Goal: Task Accomplishment & Management: Manage account settings

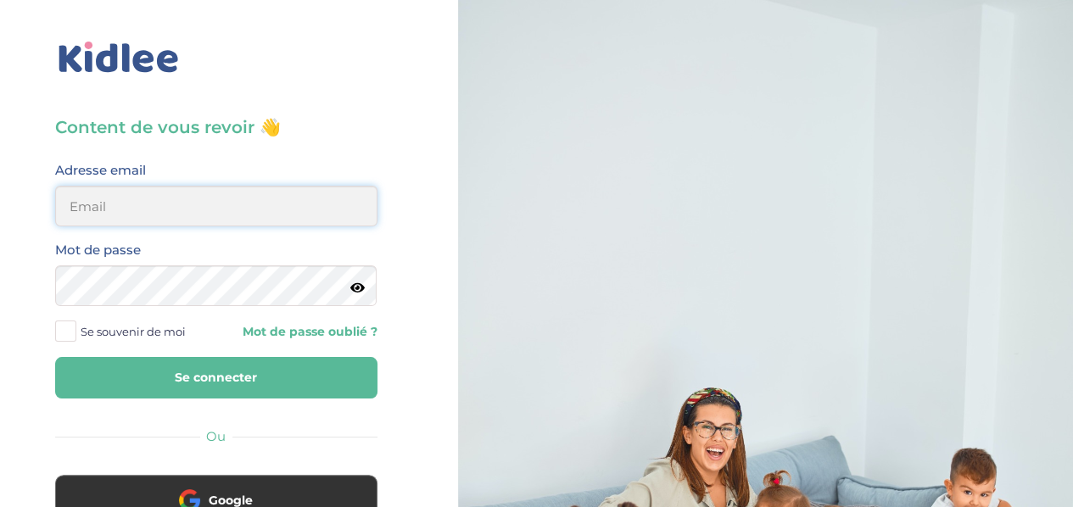
click at [199, 203] on input "email" at bounding box center [216, 206] width 322 height 41
type input "lesueuremilie2@gmail.com"
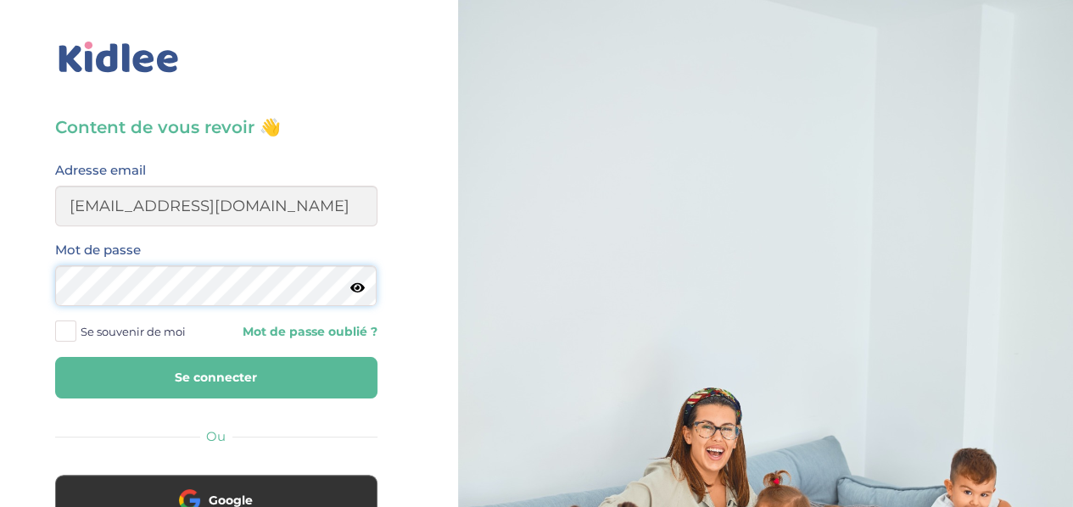
click at [55, 357] on button "Se connecter" at bounding box center [216, 378] width 322 height 42
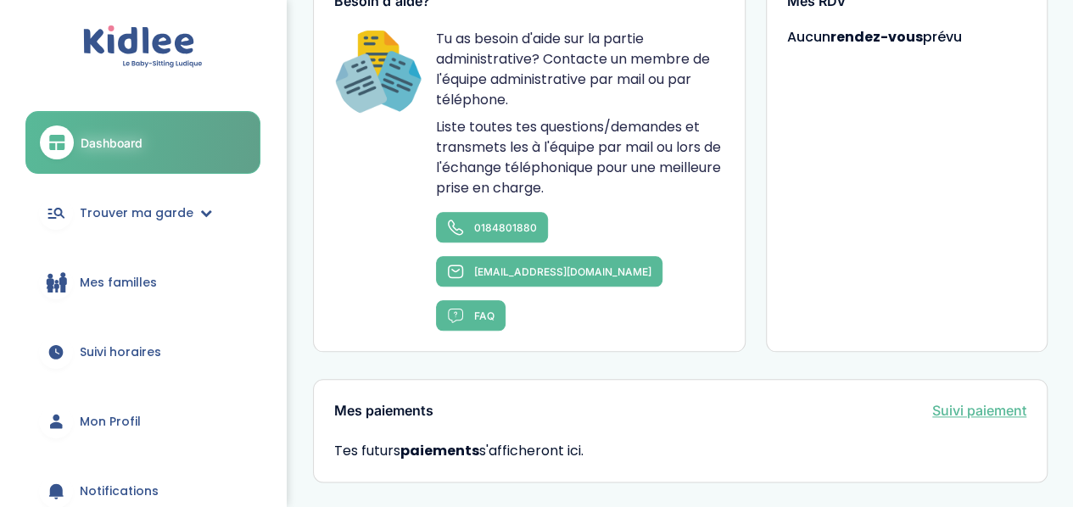
scroll to position [976, 0]
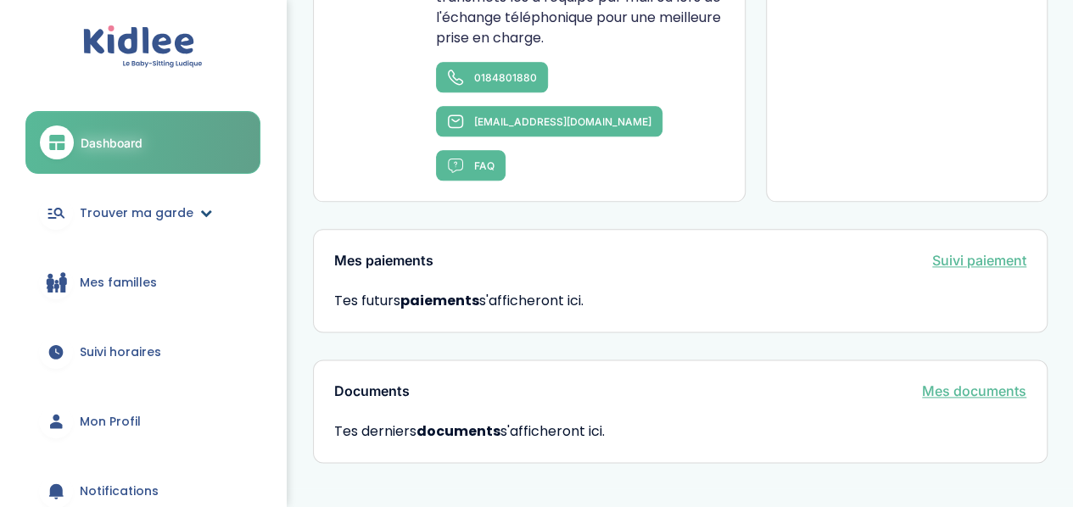
click at [194, 218] on link "Trouver ma garde" at bounding box center [142, 212] width 235 height 61
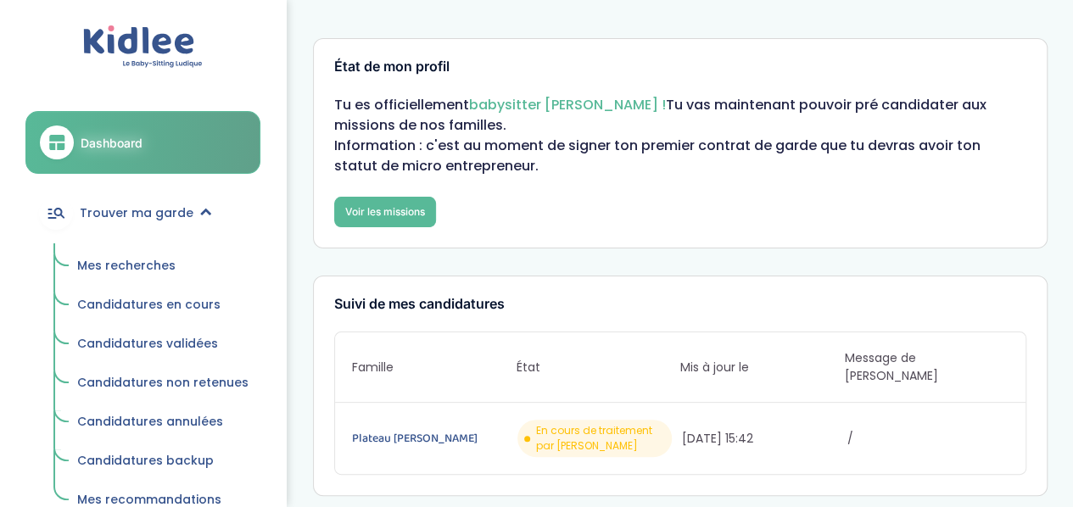
click at [149, 262] on span "Mes recherches" at bounding box center [126, 265] width 98 height 17
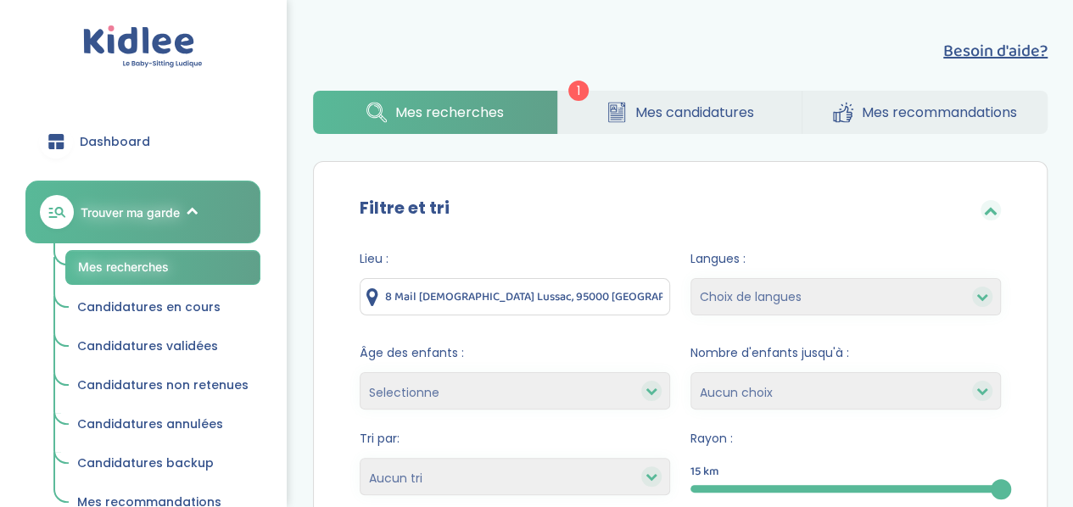
click at [887, 124] on link "Mes recommandations" at bounding box center [925, 112] width 245 height 43
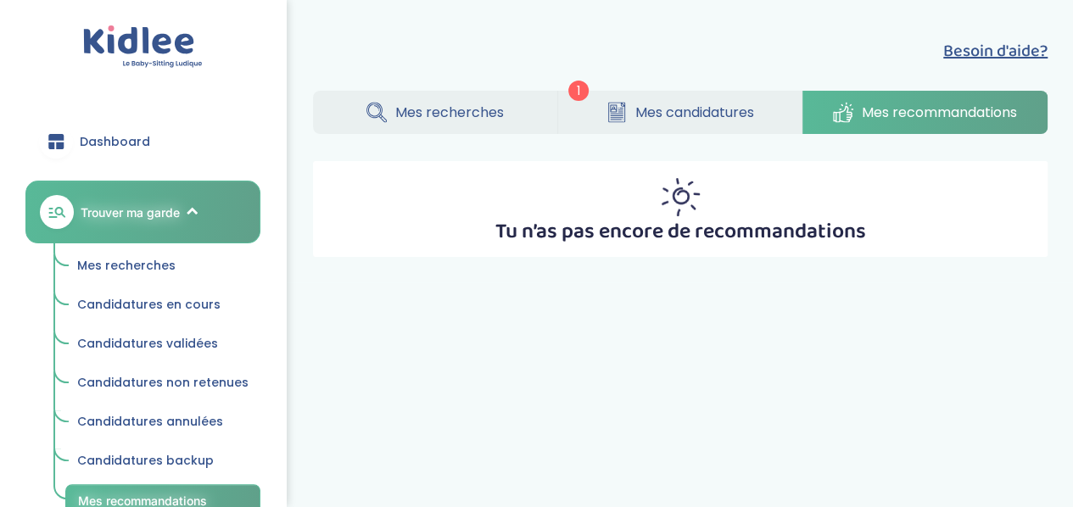
click at [458, 108] on span "Mes recherches" at bounding box center [449, 112] width 109 height 21
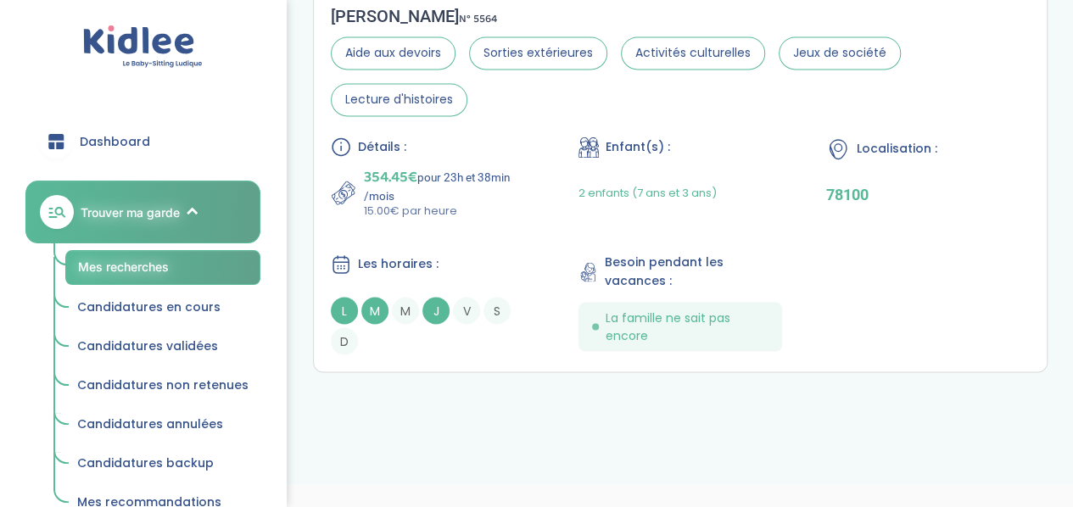
scroll to position [1324, 0]
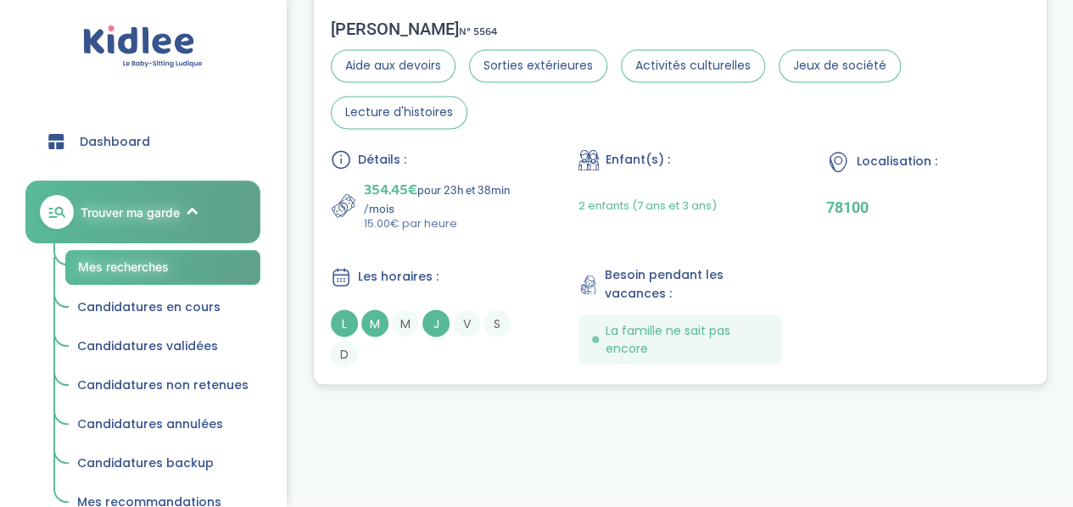
click at [519, 218] on p "15.00€ par heure" at bounding box center [449, 223] width 171 height 17
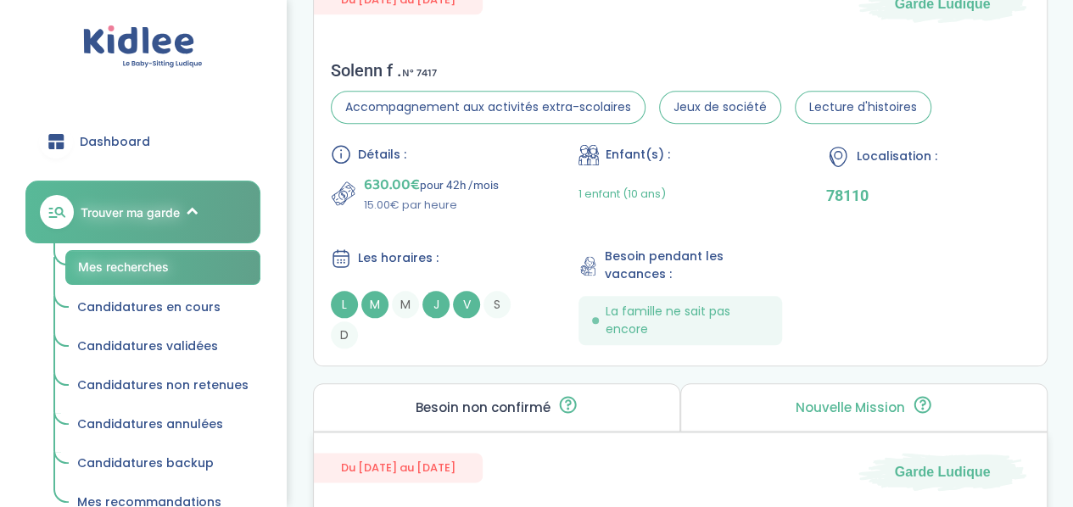
scroll to position [814, 0]
click at [502, 232] on div "Détails : 630.00€ pour 42h /mois 15.00€ par heure Enfant(s) : 1 enfant (10 ans)…" at bounding box center [680, 247] width 699 height 204
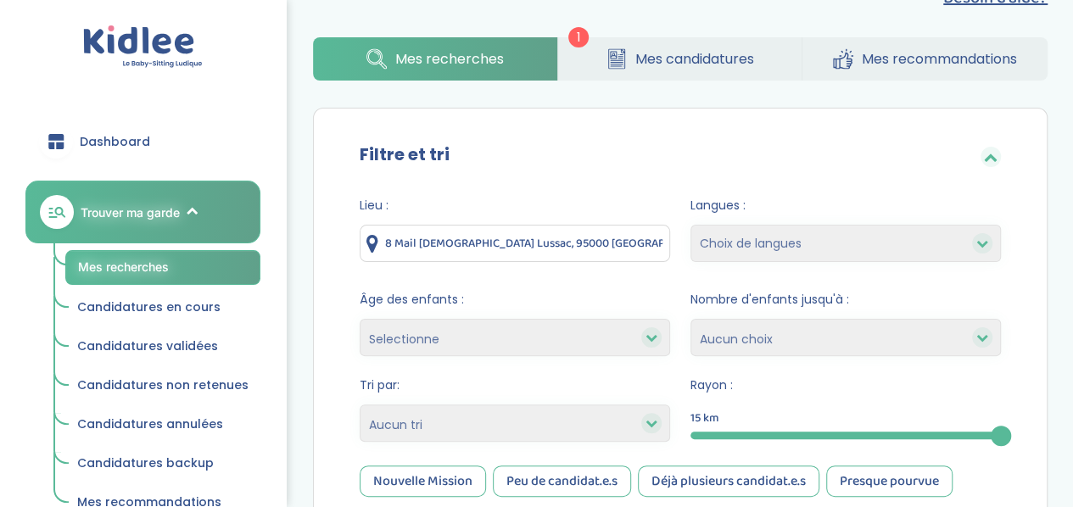
scroll to position [50, 0]
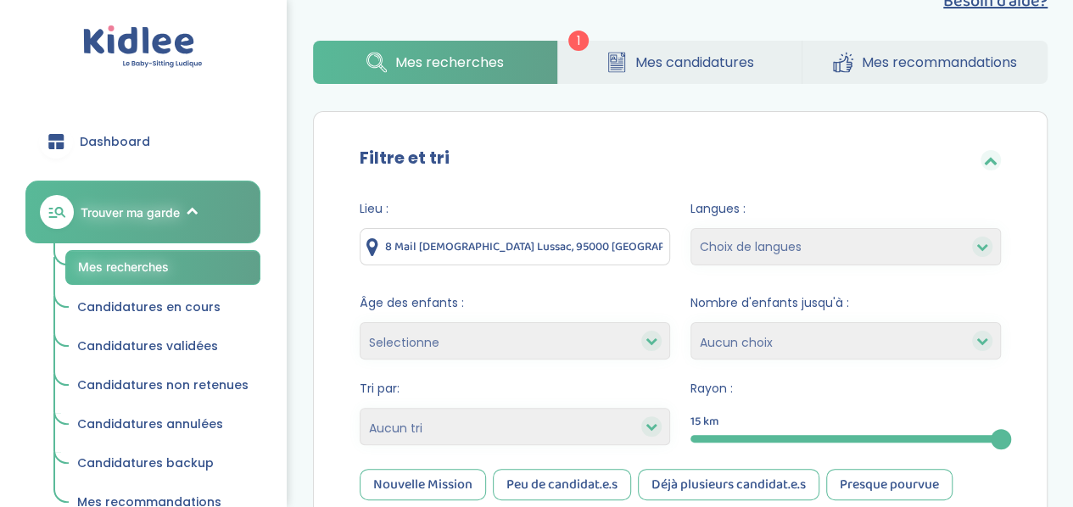
click at [476, 255] on input "8 Mail Gay Lussac, 95000 Neuville-sur-Oise, France" at bounding box center [515, 246] width 311 height 37
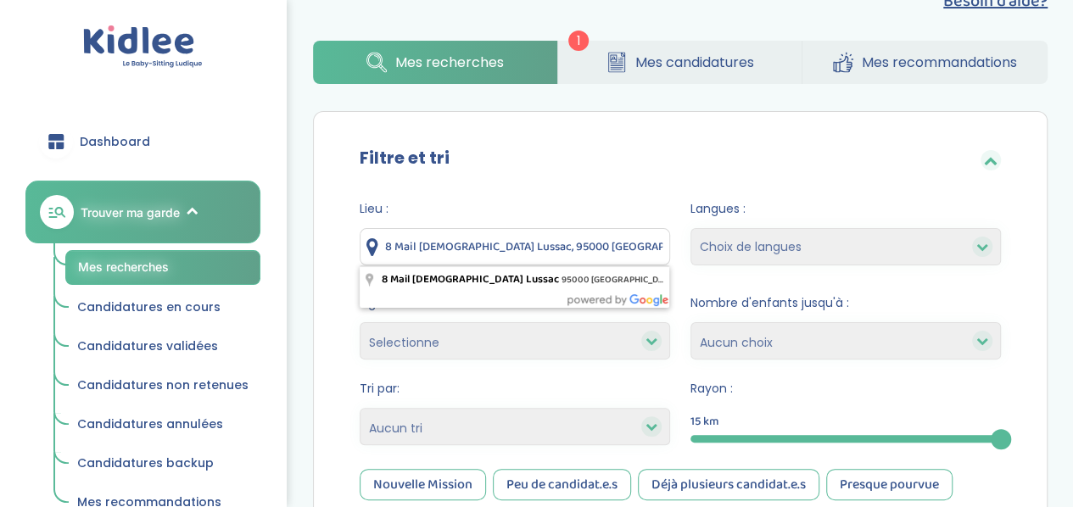
drag, startPoint x: 518, startPoint y: 247, endPoint x: 365, endPoint y: 249, distance: 152.7
click at [365, 249] on input "8 Mail Gay Lussac, 95000 Neuville-sur-Oise, France" at bounding box center [515, 246] width 311 height 37
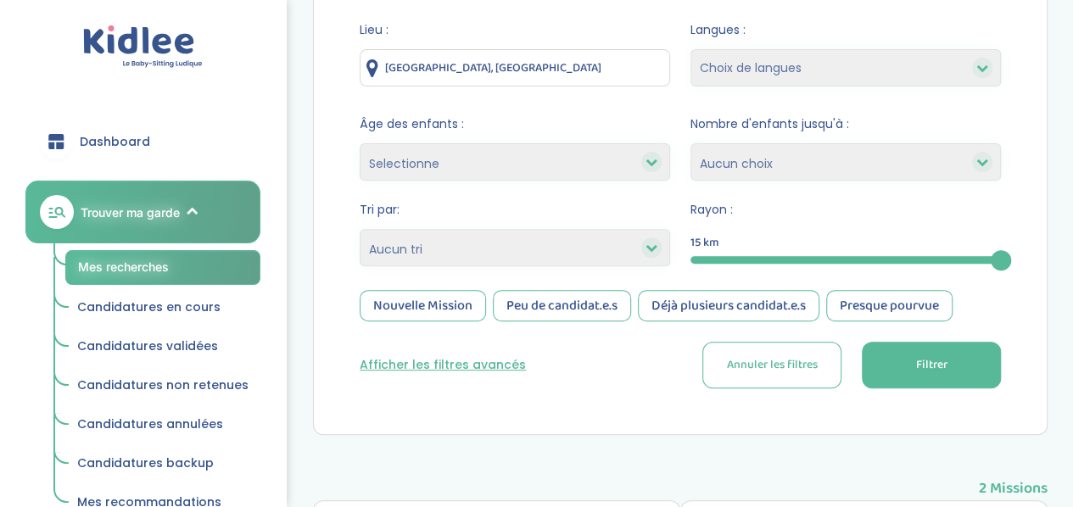
scroll to position [0, 0]
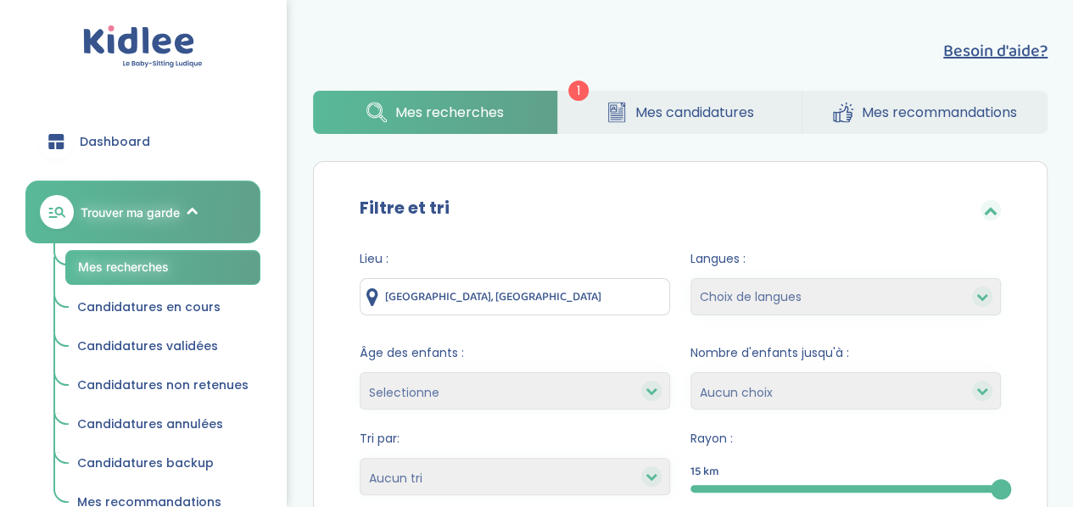
drag, startPoint x: 524, startPoint y: 294, endPoint x: 344, endPoint y: 291, distance: 179.9
click at [344, 291] on div "Lieu : Neuville-sur-Oise, France Langues : Choix de langues Allemand Anglais Ar…" at bounding box center [680, 441] width 692 height 406
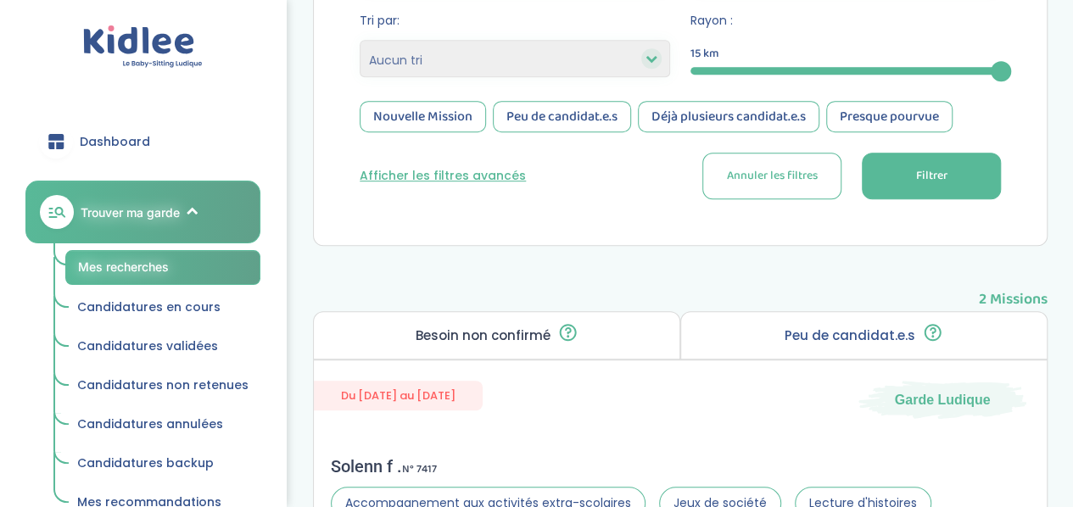
scroll to position [432, 0]
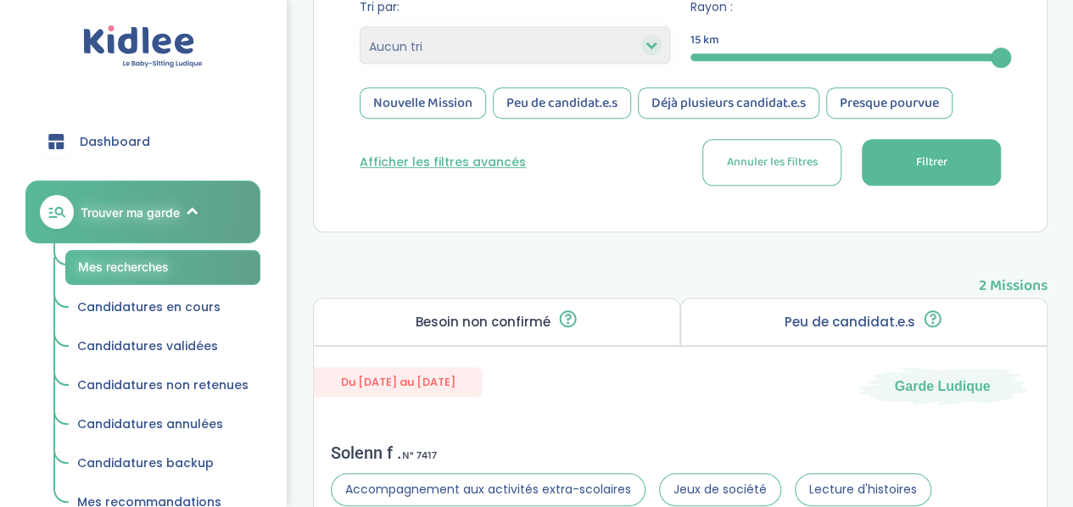
click at [901, 162] on button "Filtrer" at bounding box center [931, 162] width 139 height 47
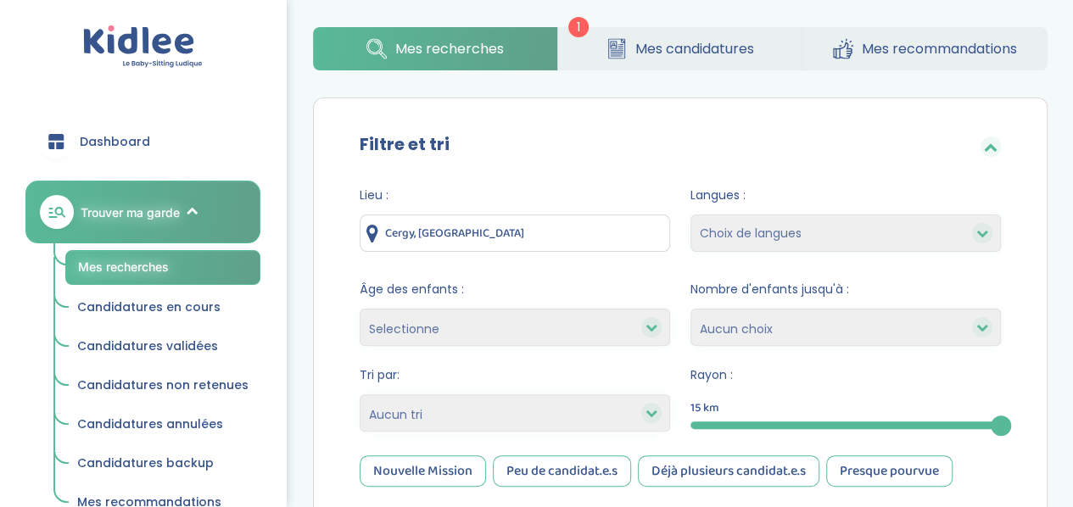
scroll to position [62, 0]
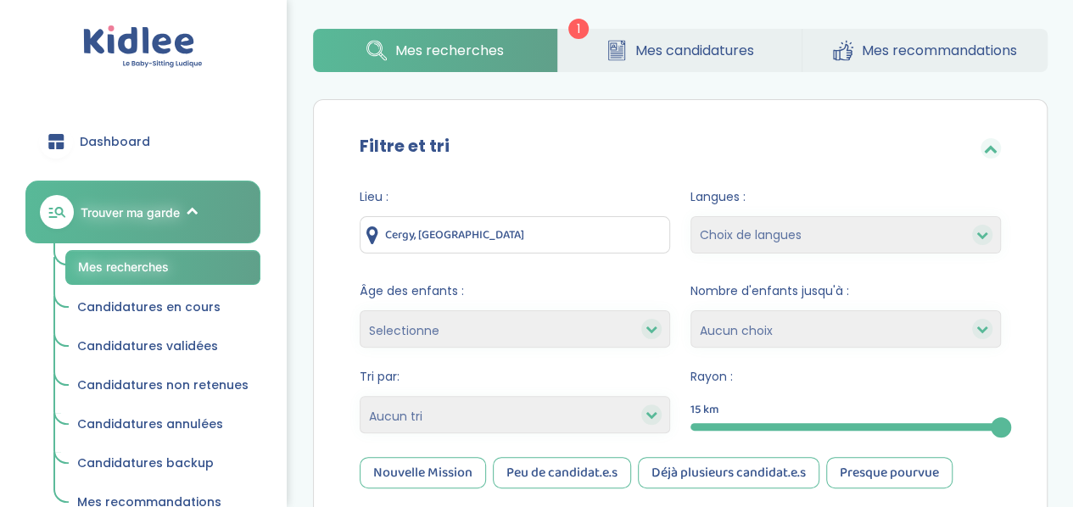
drag, startPoint x: 457, startPoint y: 237, endPoint x: 367, endPoint y: 232, distance: 90.1
click at [367, 232] on div "Cergy, France" at bounding box center [515, 234] width 311 height 37
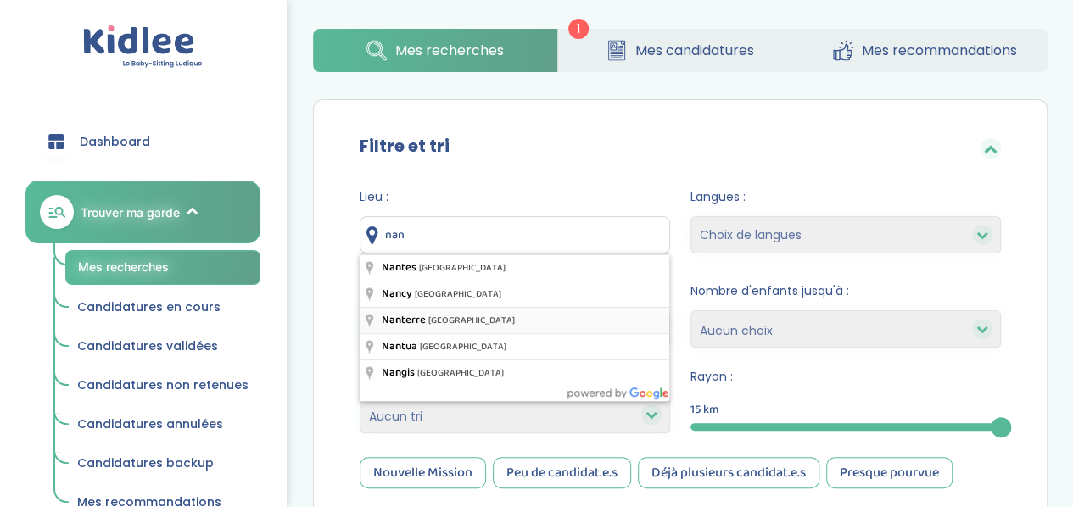
type input "Nanterre, France"
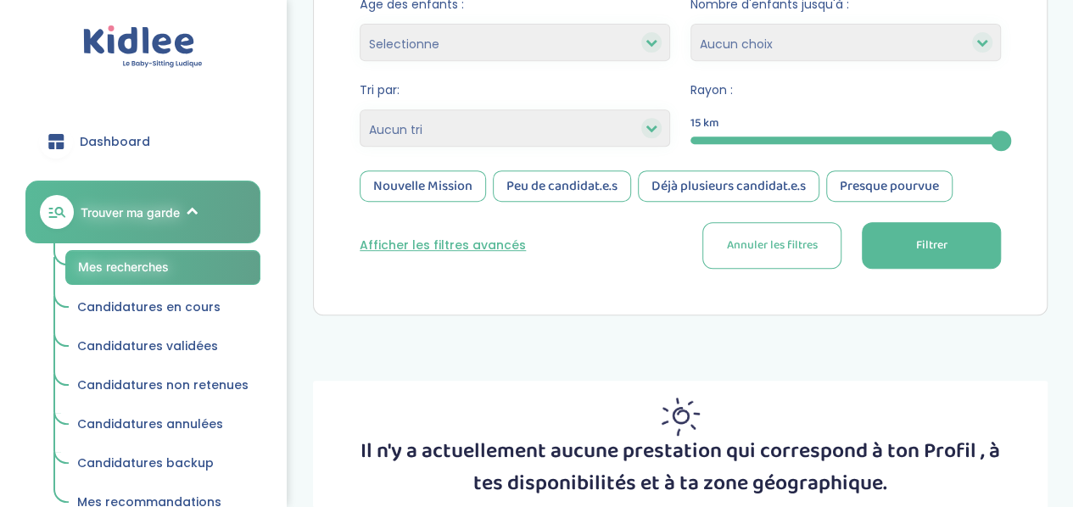
scroll to position [350, 0]
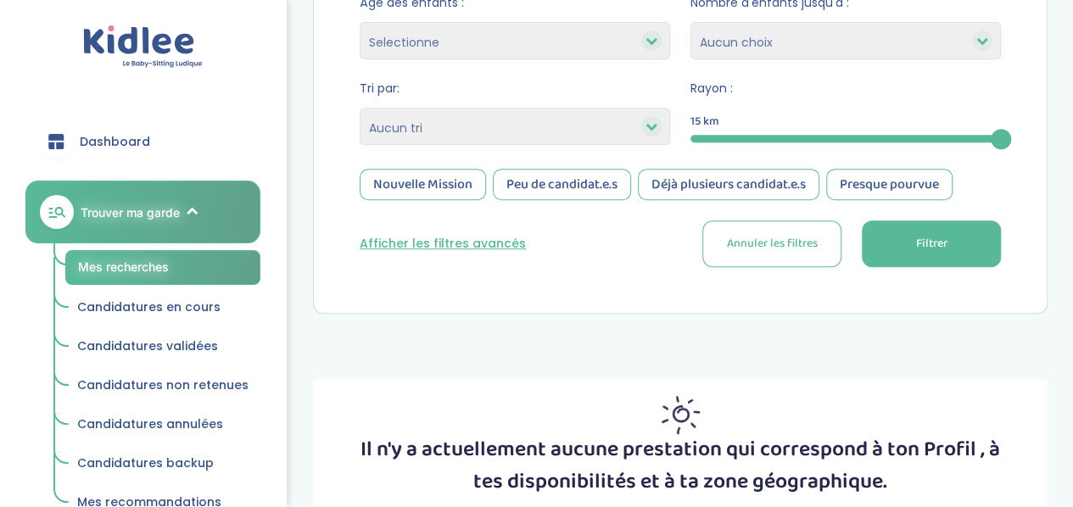
click at [942, 246] on span "Filtrer" at bounding box center [930, 244] width 31 height 18
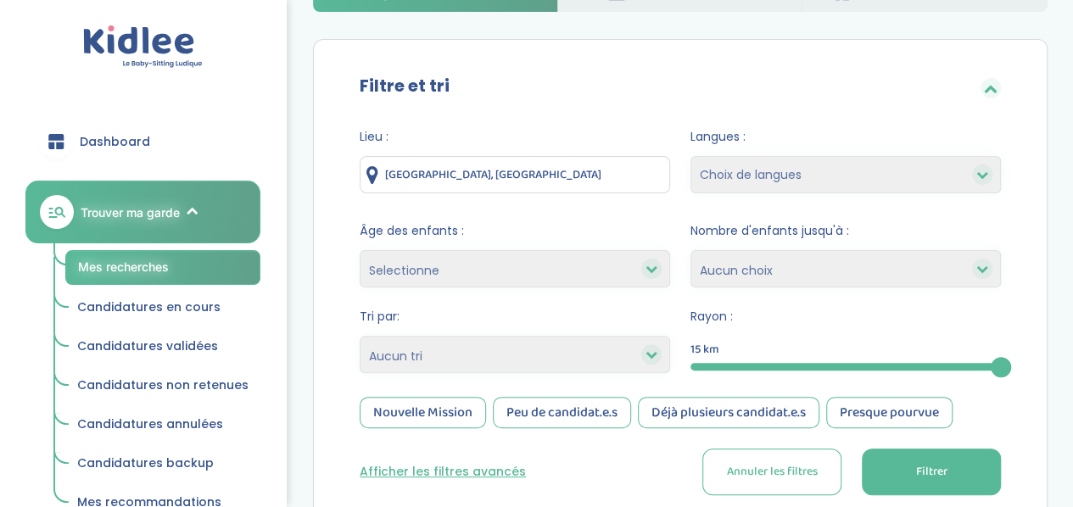
scroll to position [112, 0]
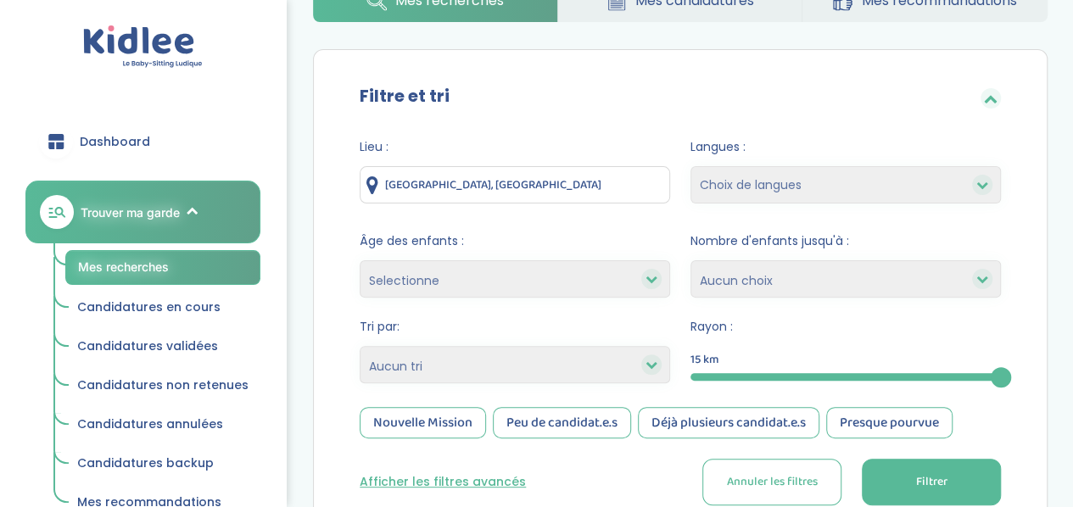
click at [602, 279] on select "Selectionne moins de 3 ans entre 3 et 6 ans plus de 6 ans" at bounding box center [515, 278] width 311 height 37
select select "3-6"
click at [360, 260] on select "Selectionne moins de 3 ans entre 3 et 6 ans plus de 6 ans" at bounding box center [515, 278] width 311 height 37
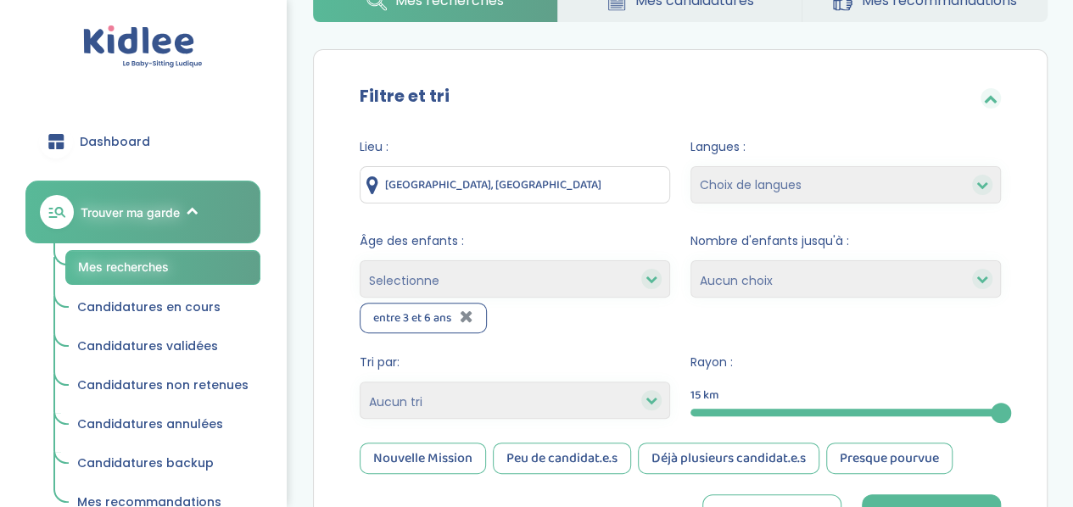
click at [521, 293] on select "Selectionne moins de 3 ans entre 3 et 6 ans plus de 6 ans" at bounding box center [515, 278] width 311 height 37
select select "+6"
click at [360, 260] on select "Selectionne moins de 3 ans entre 3 et 6 ans plus de 6 ans" at bounding box center [515, 278] width 311 height 37
select select
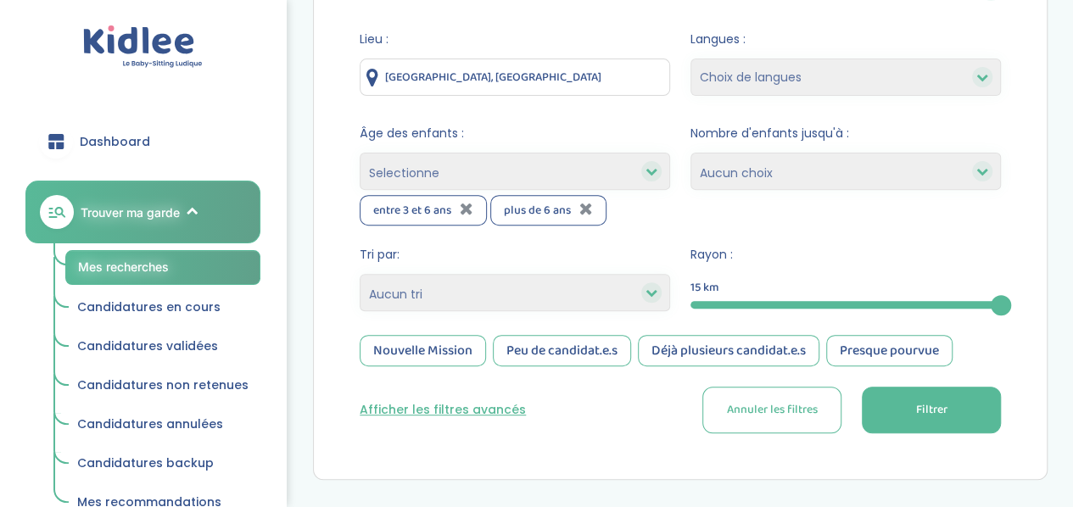
scroll to position [221, 0]
click at [499, 405] on button "Afficher les filtres avancés" at bounding box center [443, 409] width 166 height 18
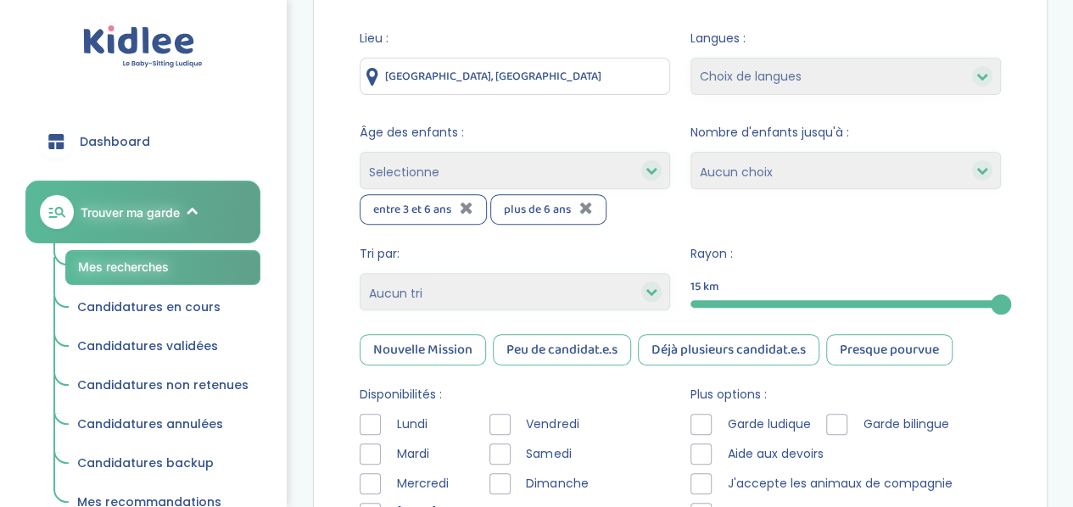
click at [876, 159] on select "1 2 3 4 Aucun choix" at bounding box center [846, 170] width 311 height 37
select select "2"
click at [691, 152] on select "1 2 3 4 Aucun choix" at bounding box center [846, 170] width 311 height 37
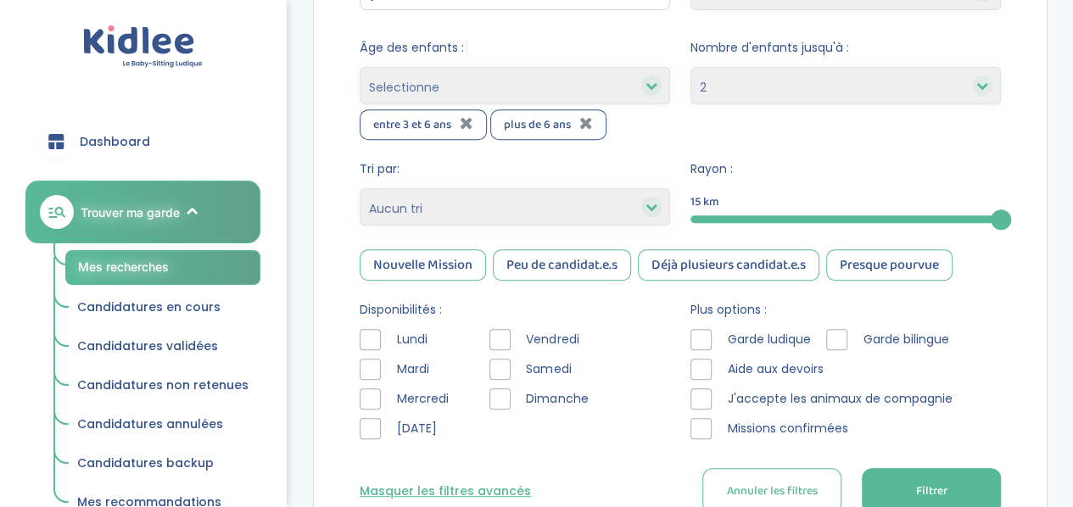
scroll to position [307, 0]
click at [708, 333] on div at bounding box center [701, 337] width 21 height 21
click at [708, 359] on div at bounding box center [701, 367] width 21 height 21
click at [702, 388] on div at bounding box center [701, 397] width 21 height 21
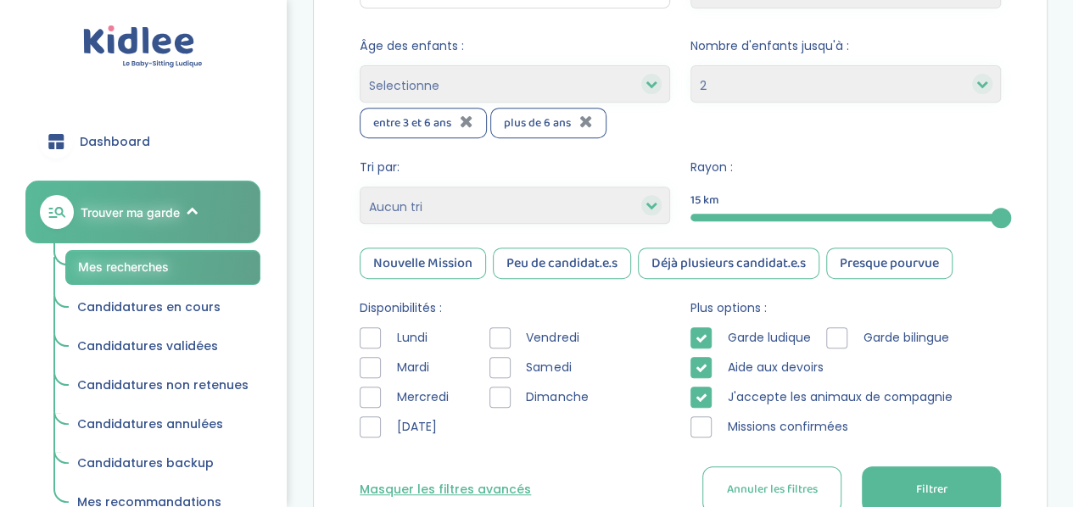
click at [949, 501] on button "Filtrer" at bounding box center [931, 490] width 139 height 47
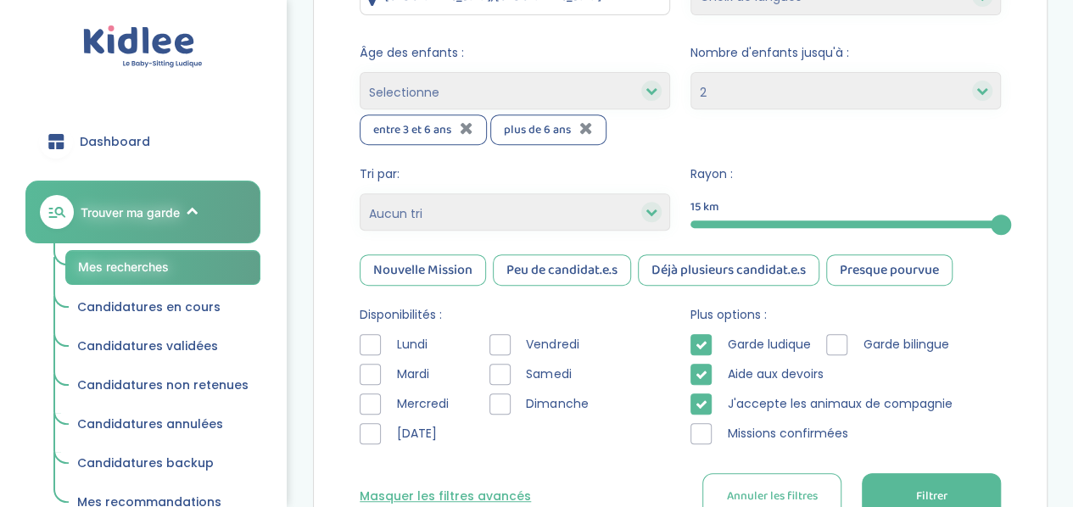
scroll to position [299, 0]
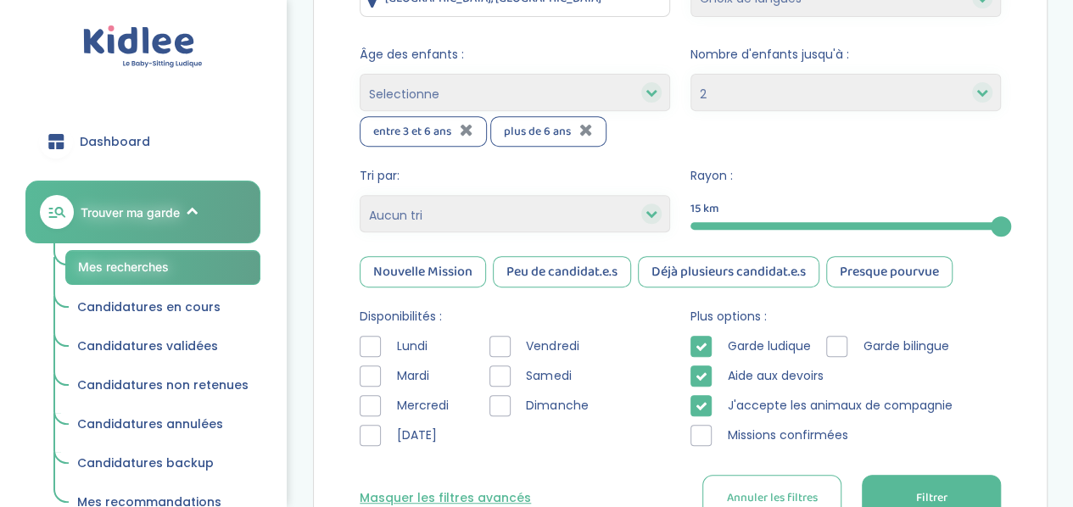
click at [370, 348] on div at bounding box center [370, 346] width 21 height 21
click at [373, 378] on div at bounding box center [370, 376] width 21 height 21
click at [498, 344] on div at bounding box center [500, 346] width 21 height 21
click at [496, 372] on div at bounding box center [500, 376] width 21 height 21
click at [497, 395] on div at bounding box center [500, 405] width 21 height 21
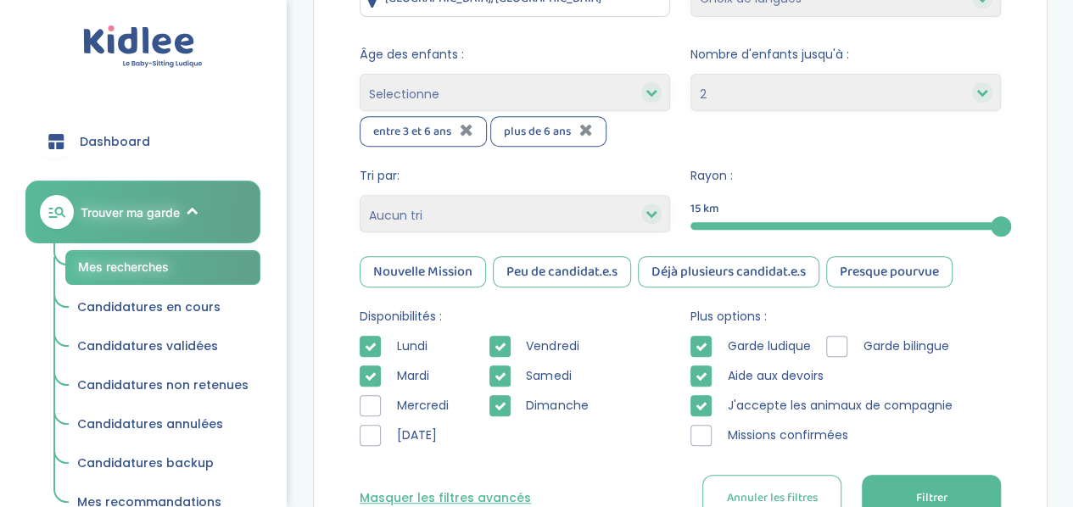
click at [906, 487] on button "Filtrer" at bounding box center [931, 498] width 139 height 47
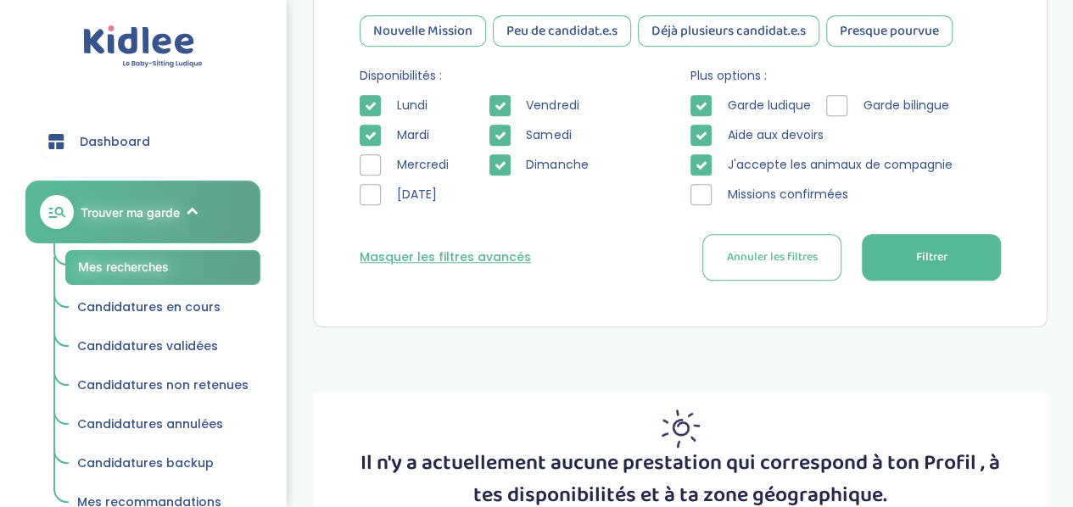
scroll to position [495, 0]
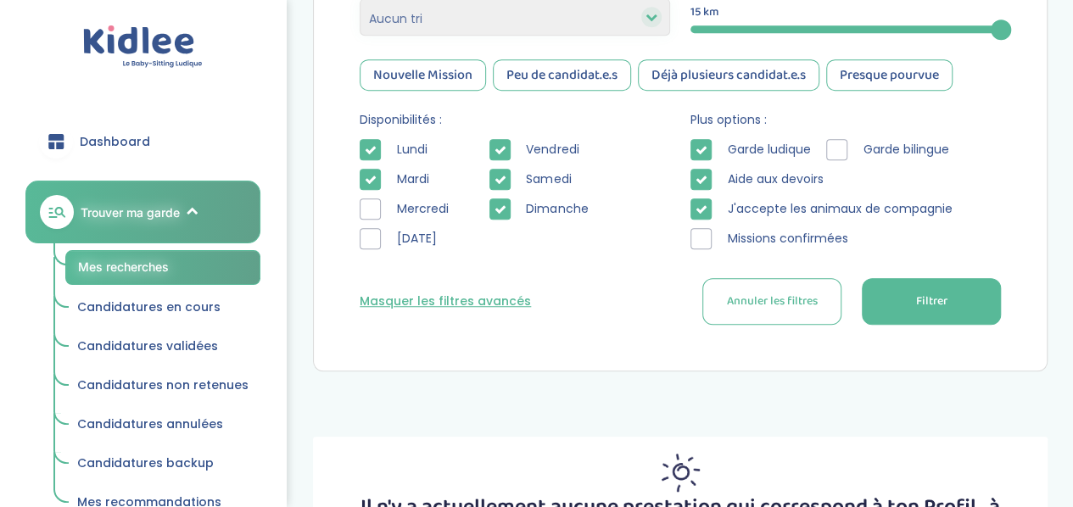
click at [495, 205] on icon at bounding box center [500, 210] width 12 height 12
click at [500, 181] on icon at bounding box center [500, 180] width 12 height 12
click at [494, 145] on icon at bounding box center [500, 150] width 12 height 12
click at [373, 154] on icon at bounding box center [371, 150] width 12 height 12
click at [371, 176] on icon at bounding box center [371, 180] width 12 height 12
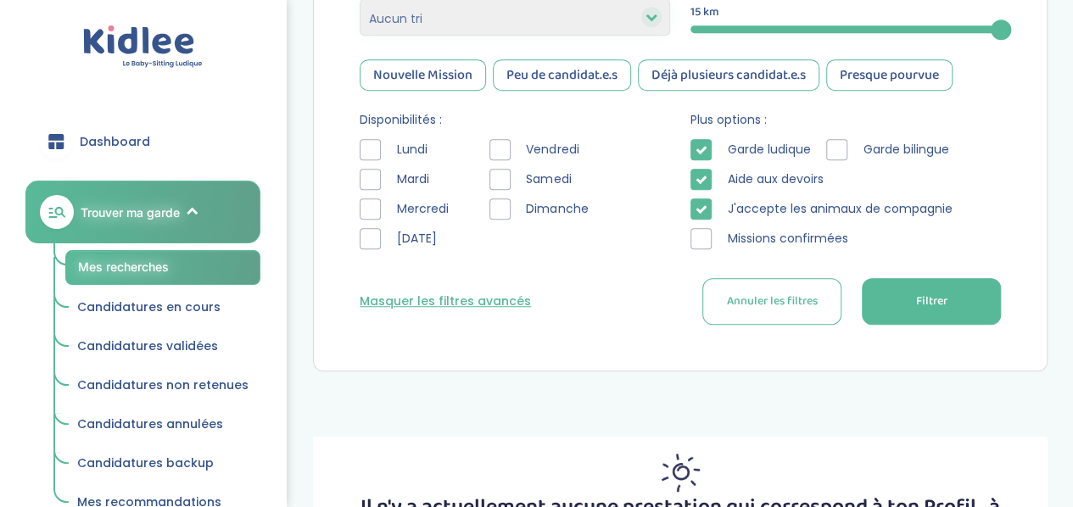
click at [895, 298] on button "Filtrer" at bounding box center [931, 301] width 139 height 47
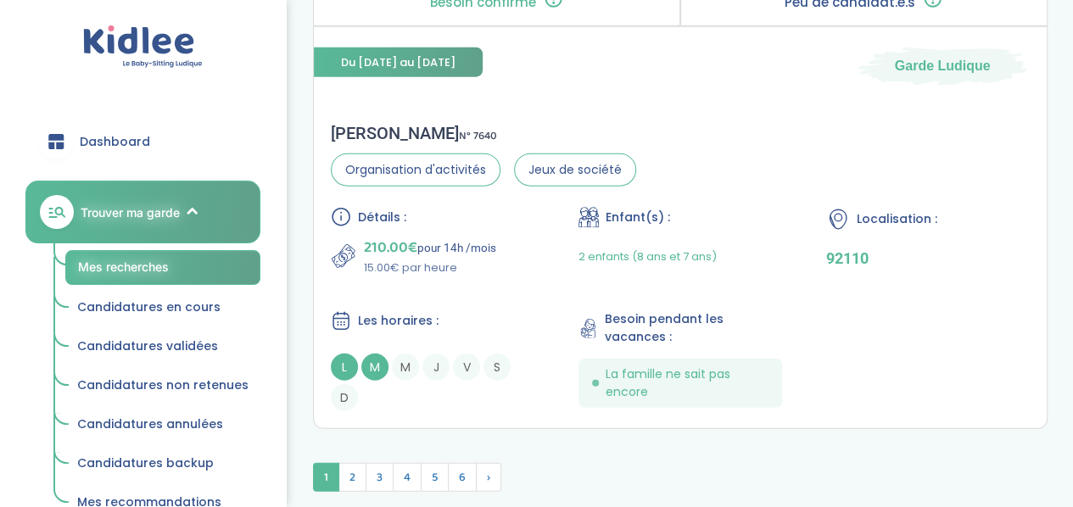
scroll to position [5299, 0]
click at [349, 478] on span "2" at bounding box center [353, 478] width 28 height 29
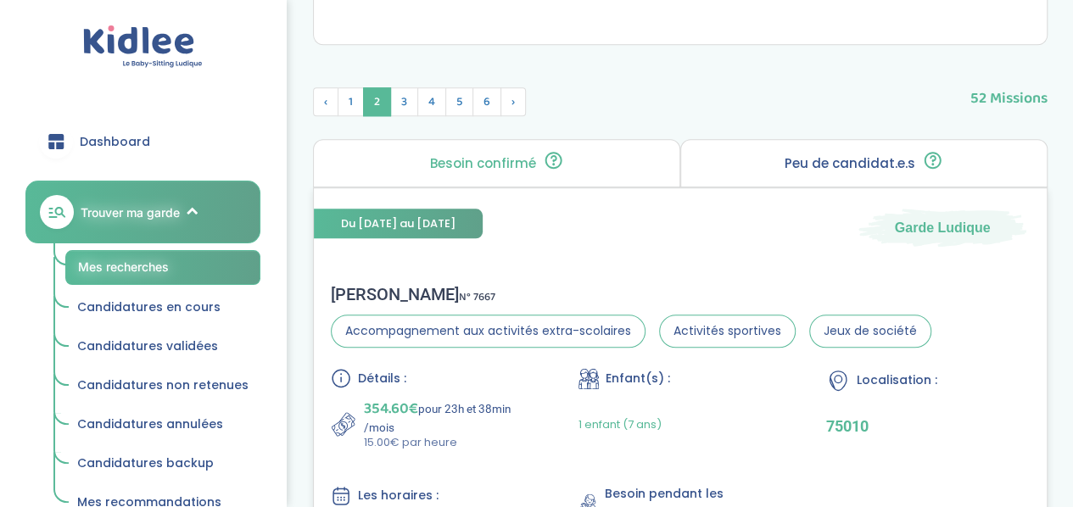
scroll to position [818, 0]
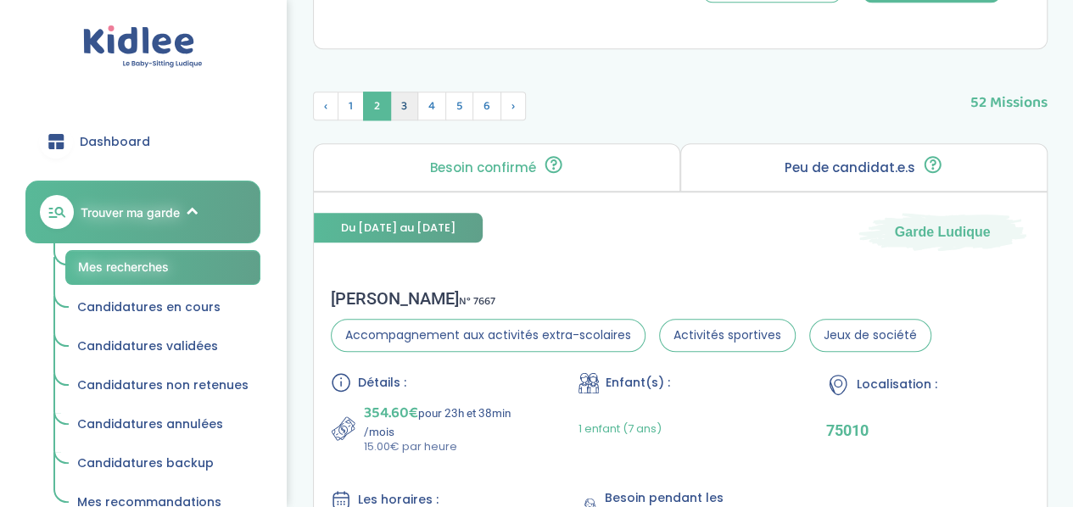
click at [401, 110] on span "3" at bounding box center [404, 106] width 28 height 29
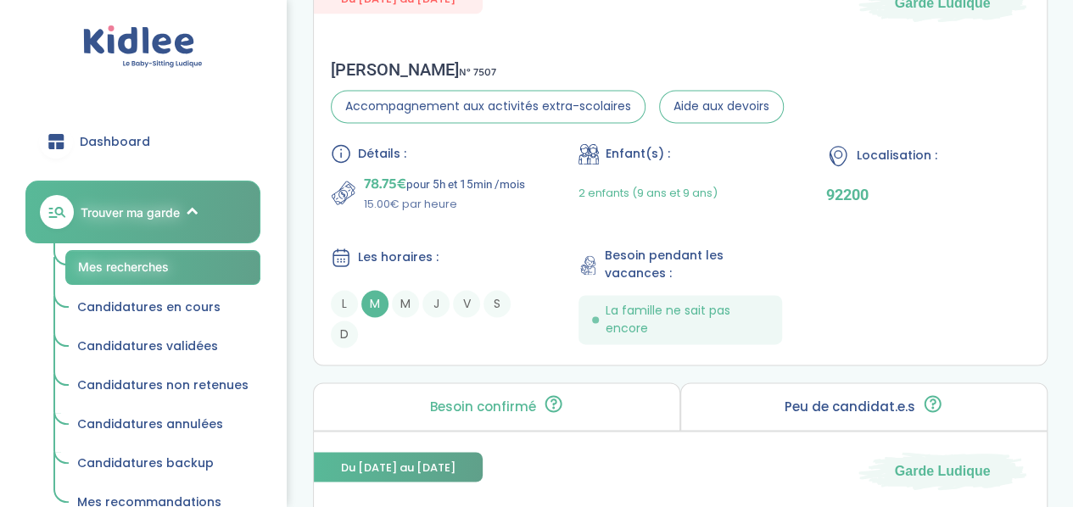
scroll to position [4351, 0]
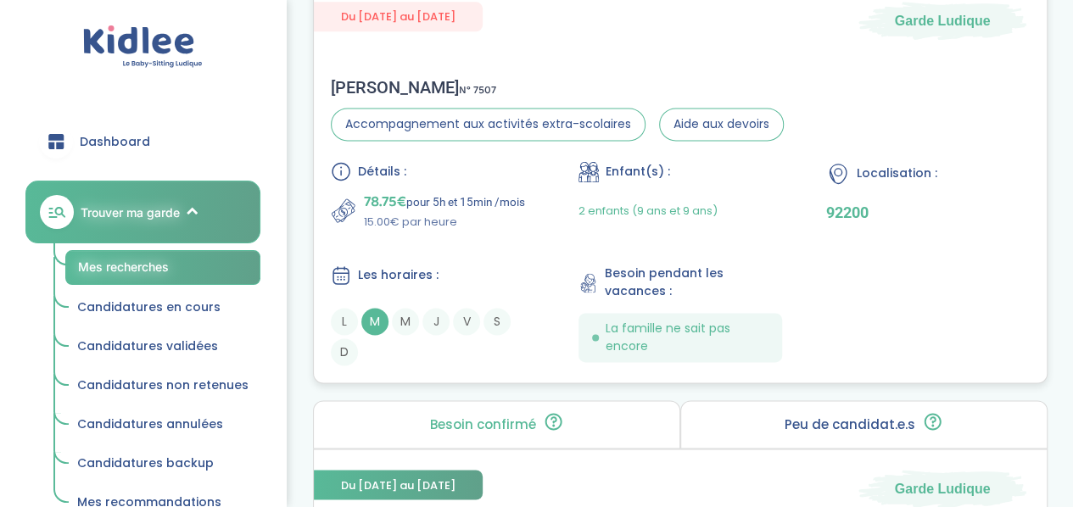
click at [521, 245] on div "Détails : 78.75€ pour 5h et 15min /mois 15.00€ par heure Enfant(s) : 2 enfants …" at bounding box center [680, 263] width 699 height 204
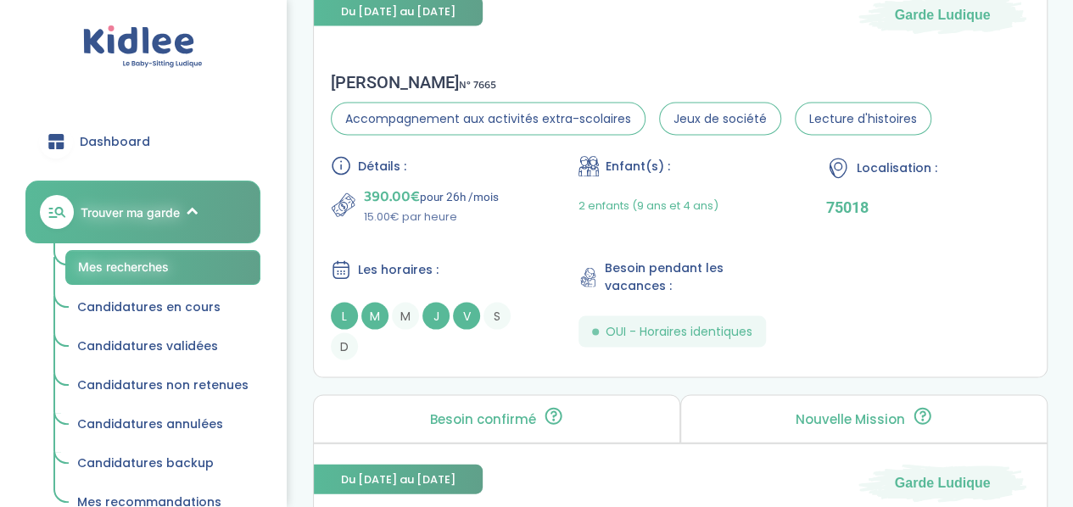
scroll to position [4829, 0]
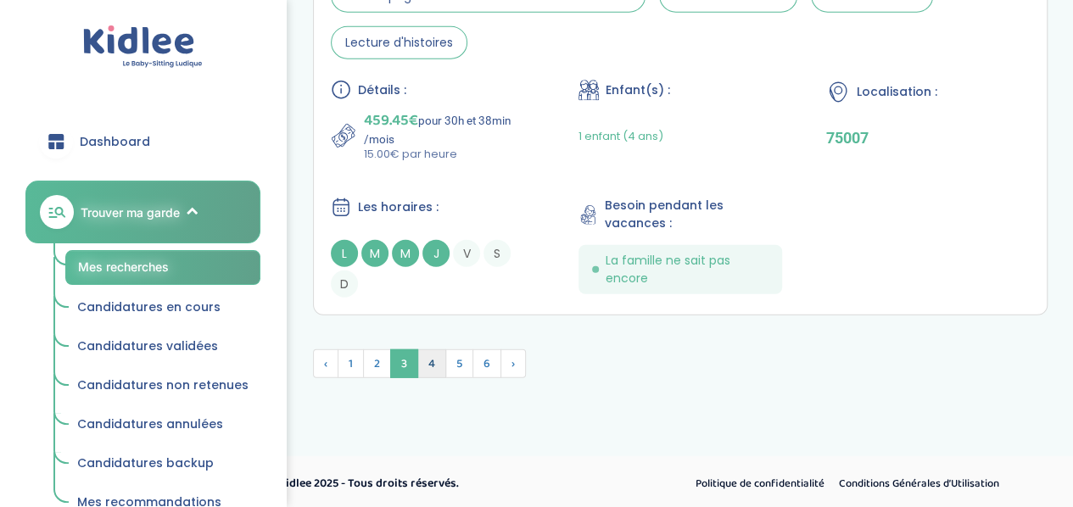
click at [434, 361] on span "4" at bounding box center [431, 364] width 29 height 29
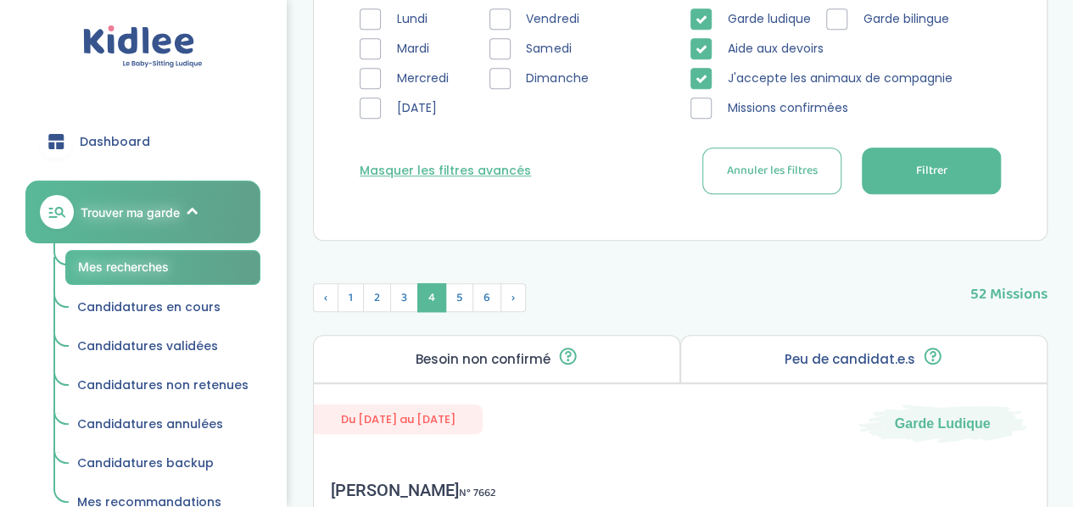
scroll to position [604, 0]
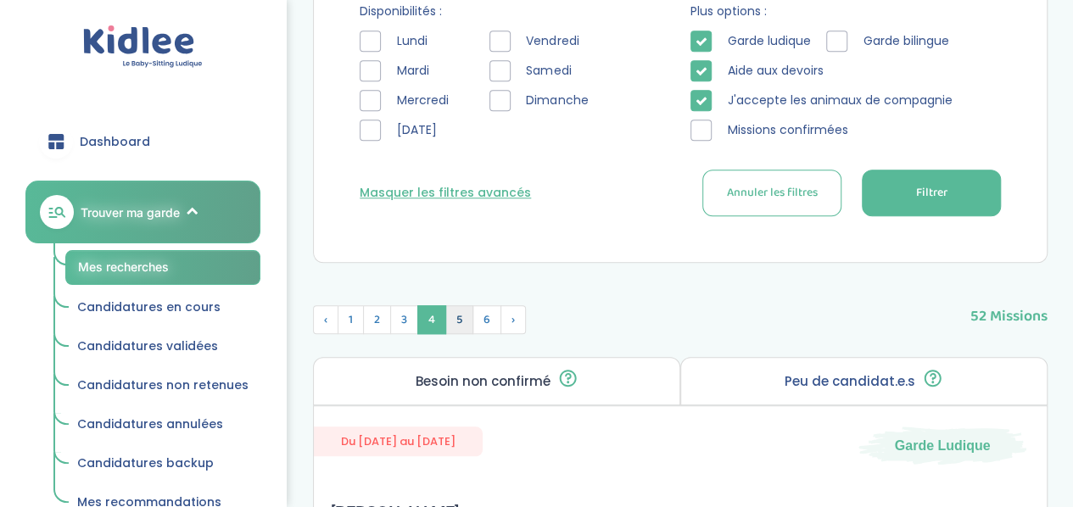
click at [466, 315] on span "5" at bounding box center [459, 319] width 28 height 29
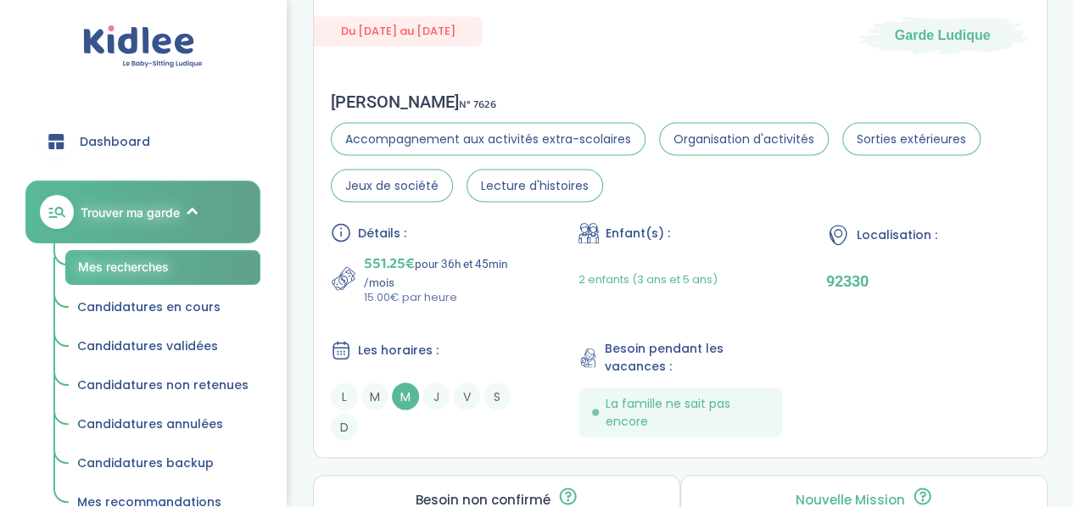
scroll to position [1488, 0]
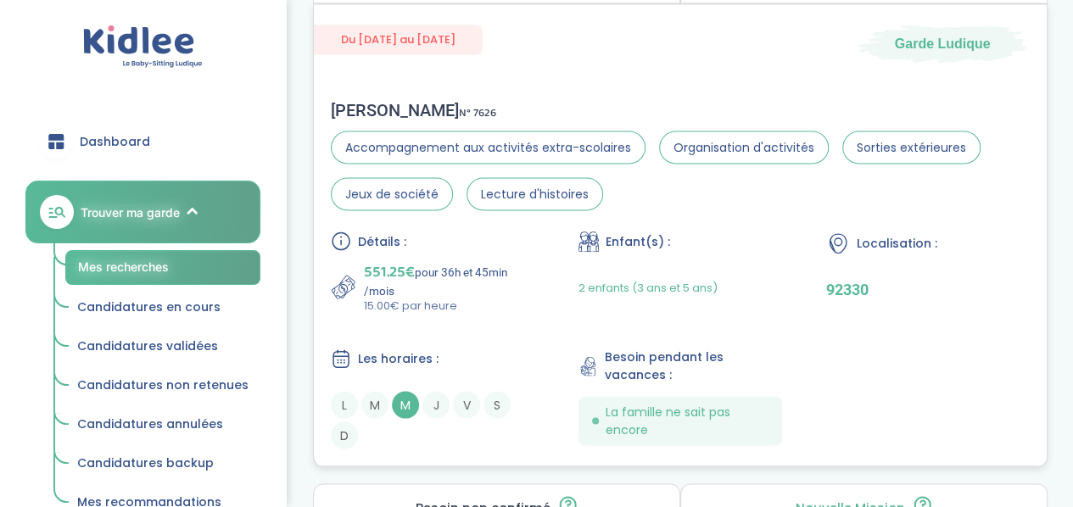
click at [510, 306] on p "15.00€ par heure" at bounding box center [449, 305] width 171 height 17
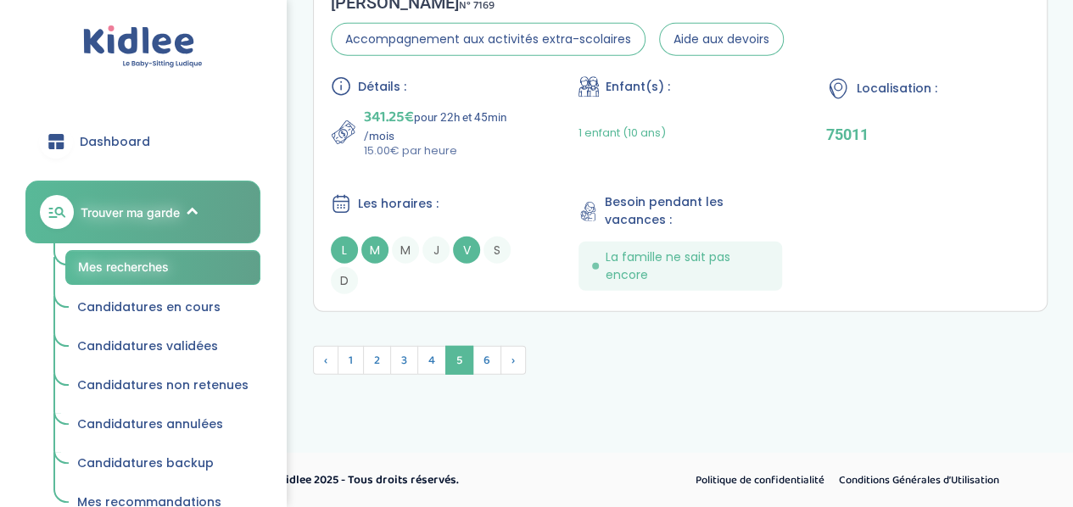
scroll to position [5420, 0]
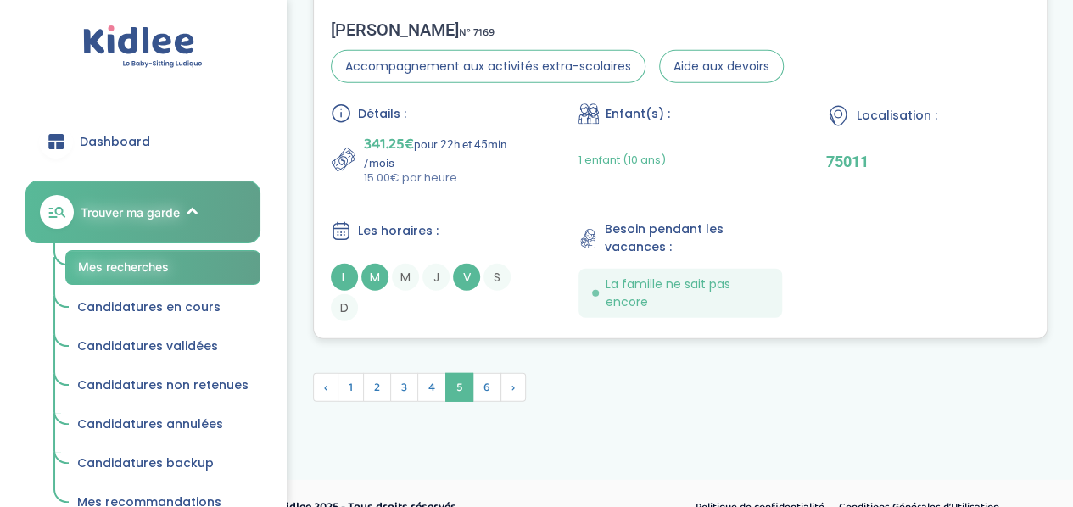
click at [526, 179] on p "15.00€ par heure" at bounding box center [449, 178] width 171 height 17
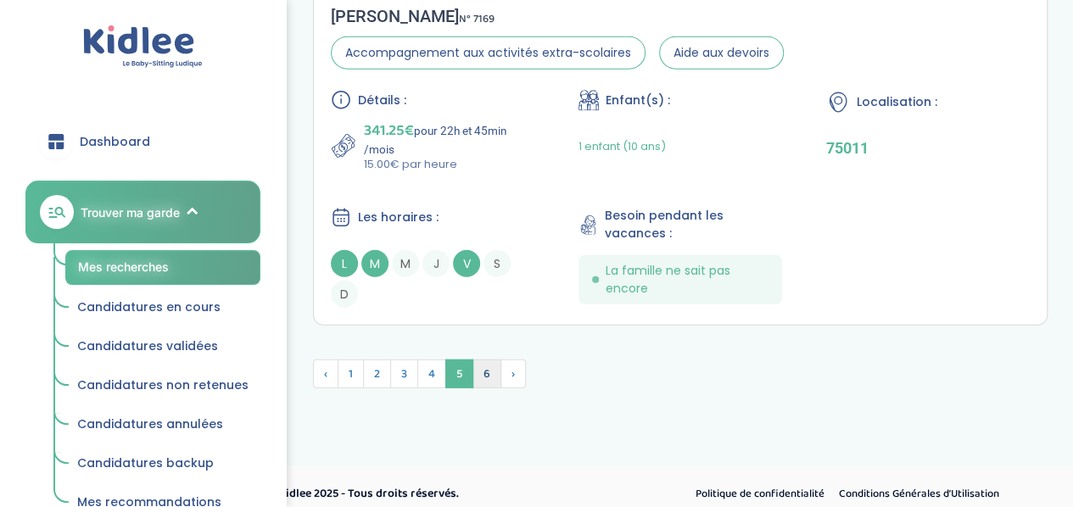
click at [476, 368] on span "6" at bounding box center [487, 374] width 29 height 29
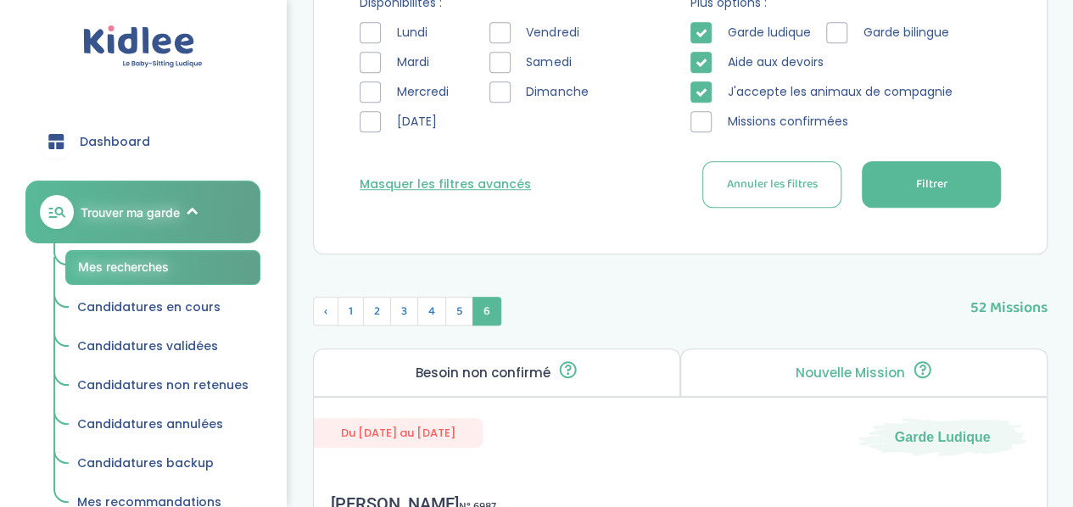
scroll to position [615, 0]
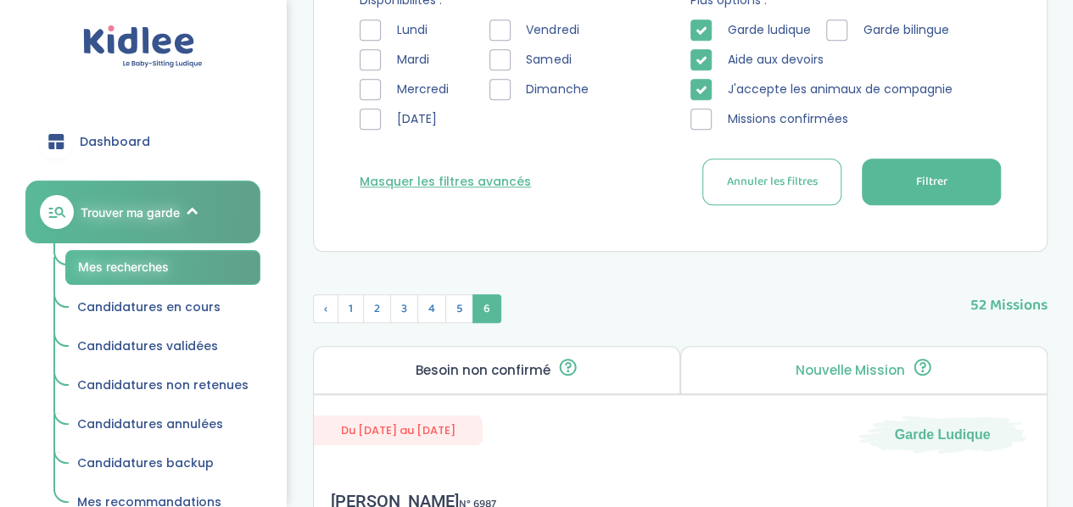
click at [144, 311] on span "Candidatures en cours" at bounding box center [148, 307] width 143 height 17
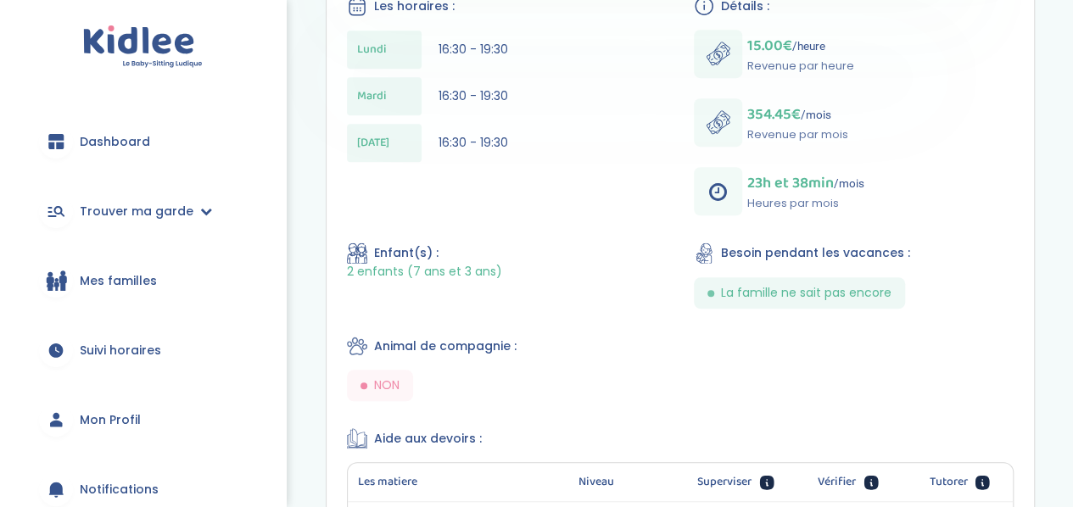
scroll to position [558, 0]
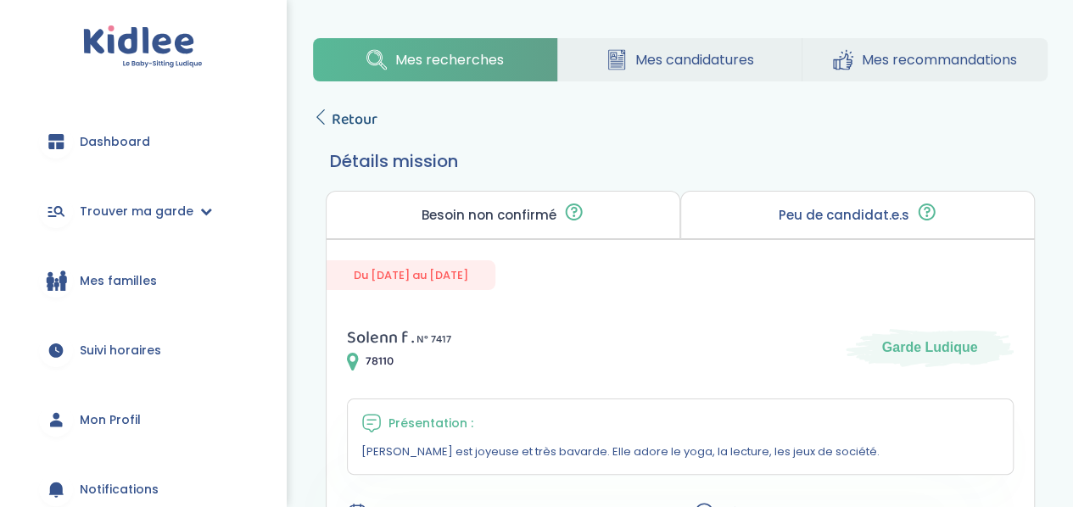
click at [325, 120] on icon at bounding box center [320, 116] width 15 height 15
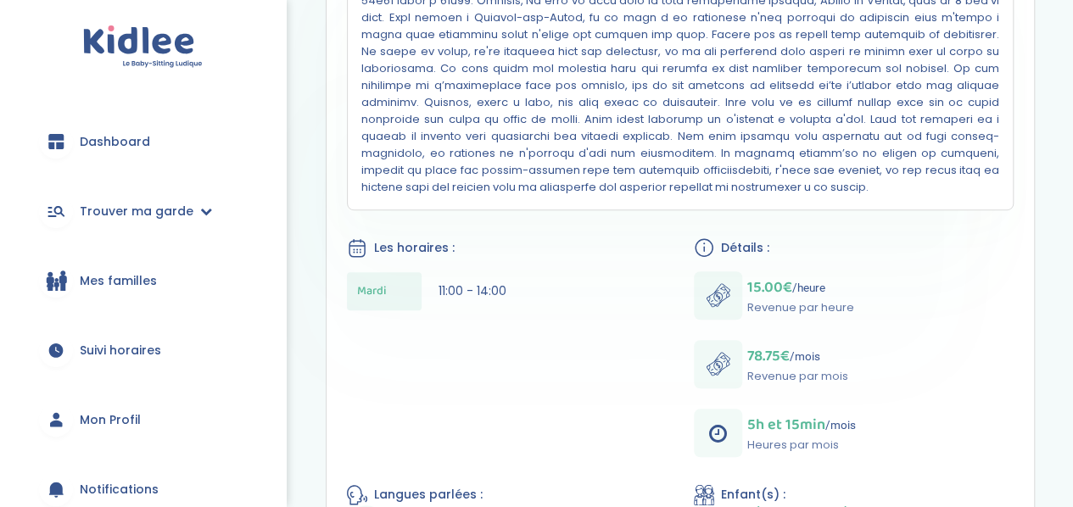
scroll to position [493, 0]
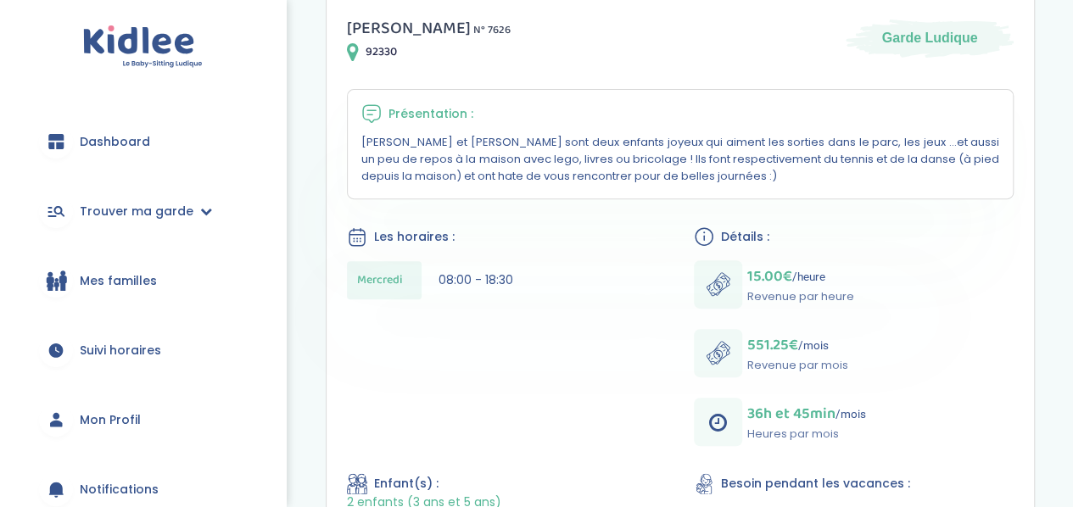
scroll to position [312, 0]
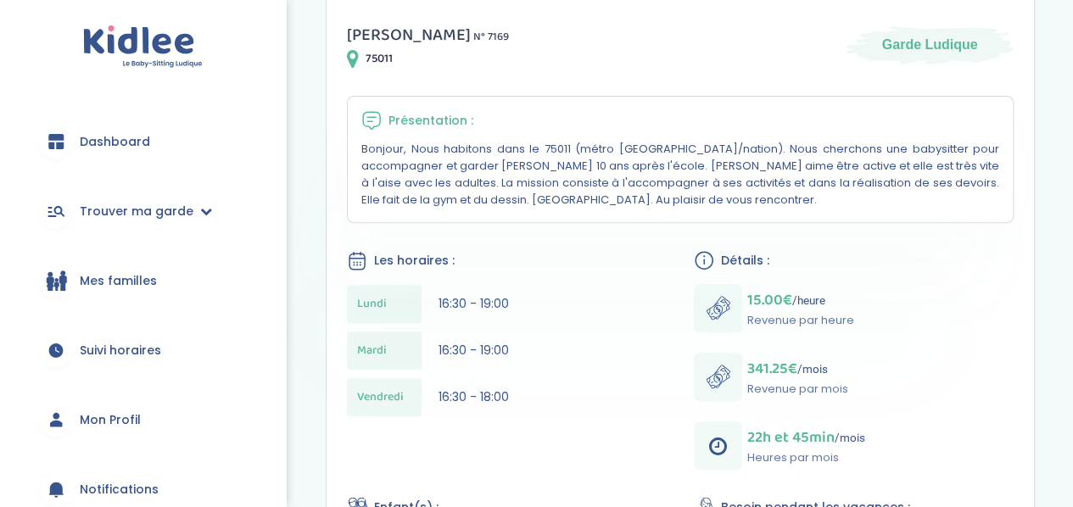
scroll to position [304, 0]
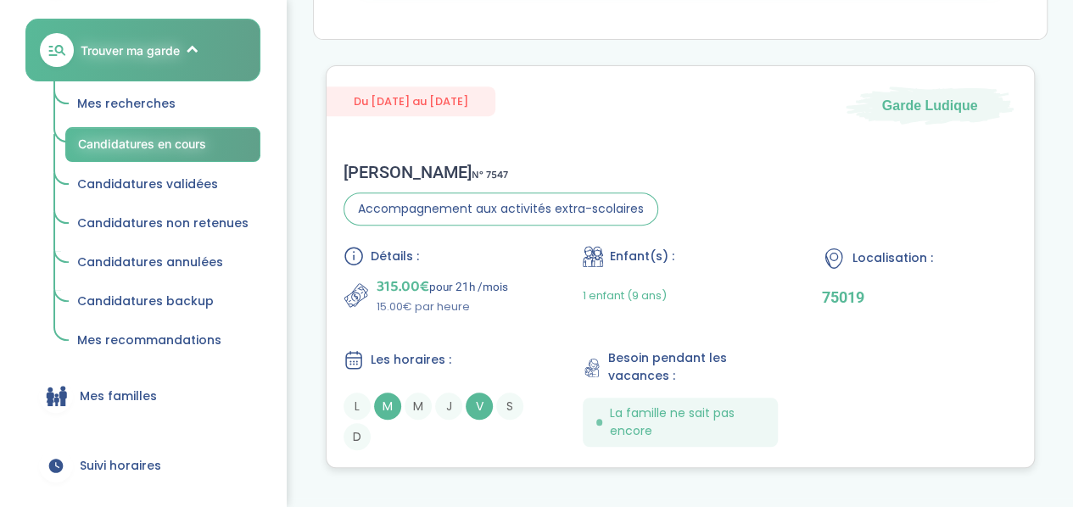
scroll to position [323, 0]
click at [726, 188] on div "Florence Ana P . N° 7547 Accompagnement aux activités extra-scolaires Détails :…" at bounding box center [681, 305] width 708 height 322
